Goal: Transaction & Acquisition: Download file/media

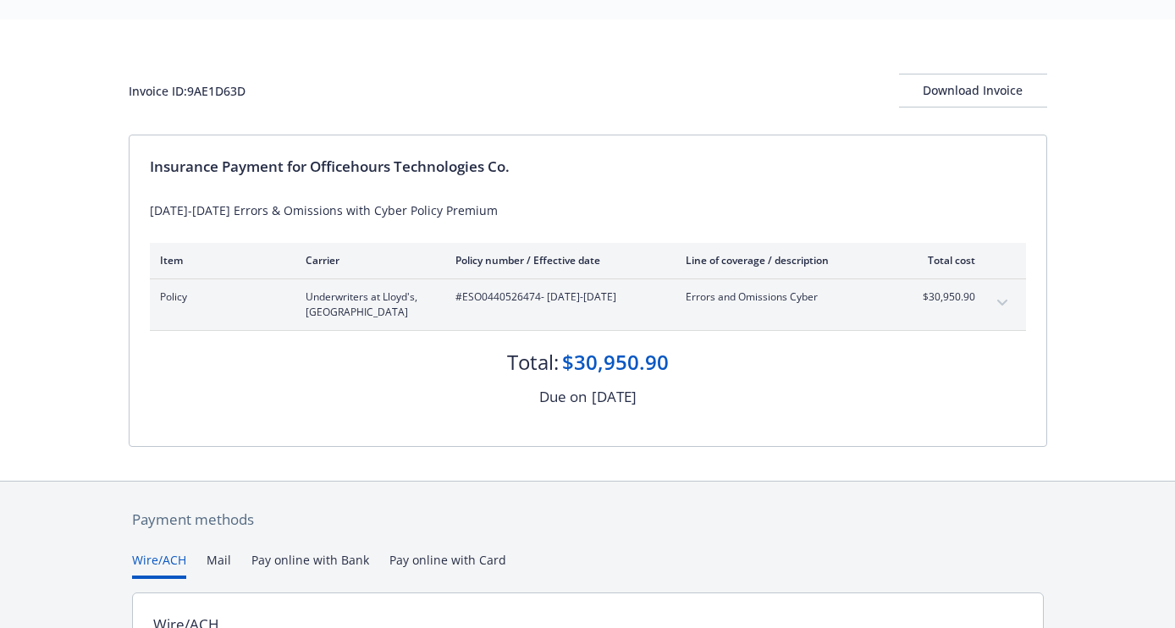
scroll to position [41, 0]
click at [937, 99] on div "Download Invoice" at bounding box center [973, 91] width 148 height 32
